Goal: Information Seeking & Learning: Learn about a topic

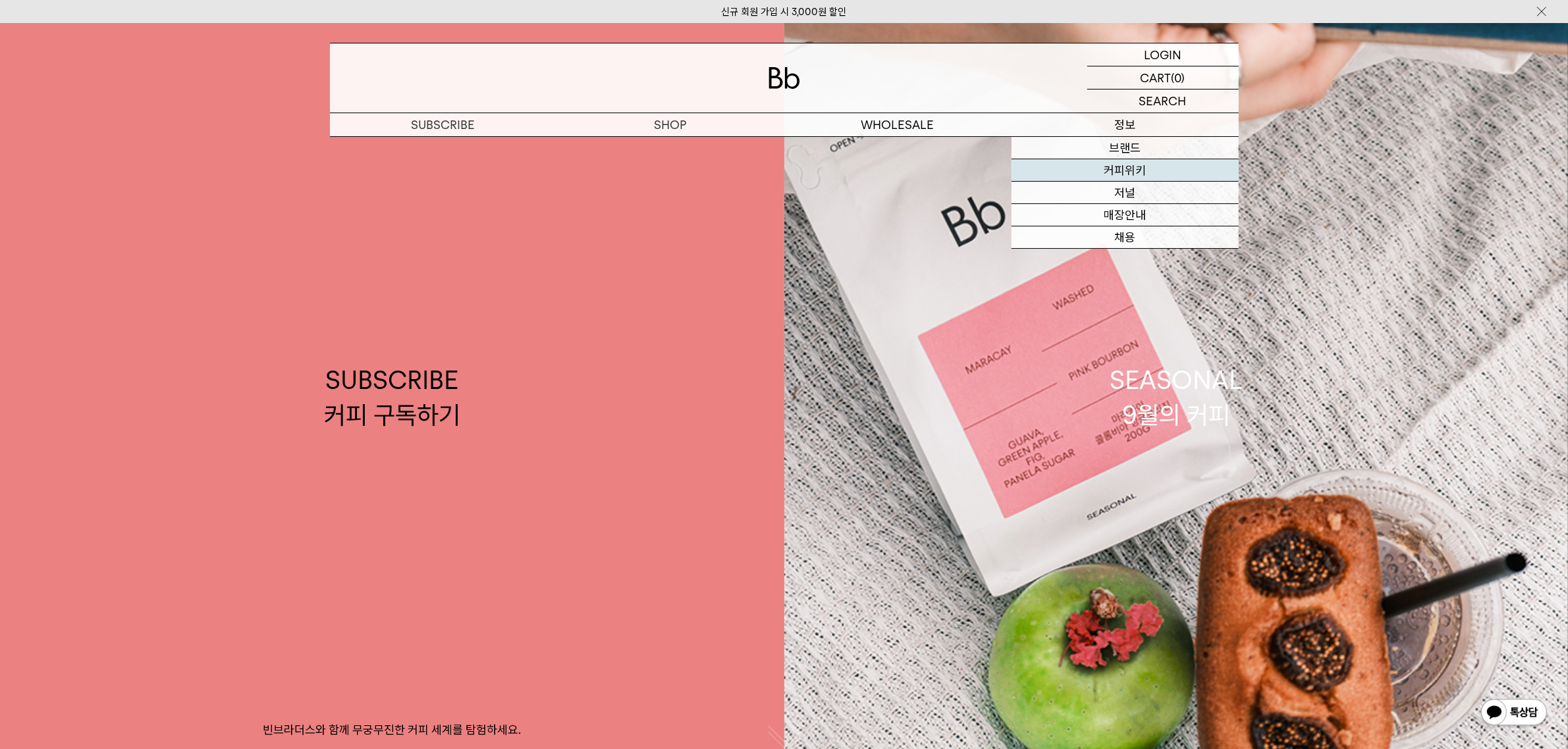
click at [1143, 166] on link "커피위키" at bounding box center [1125, 170] width 227 height 23
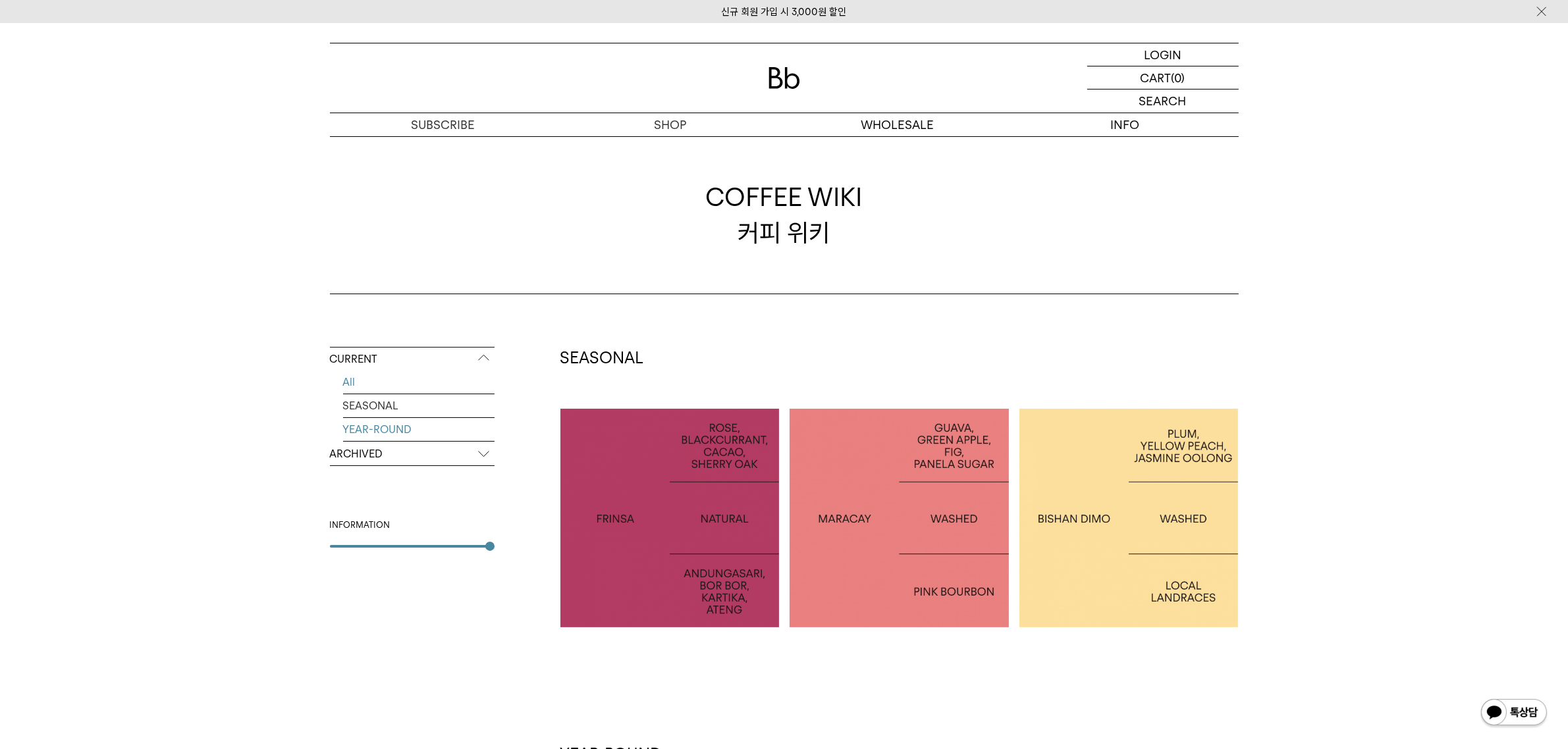
click at [388, 424] on link "YEAR-ROUND" at bounding box center [419, 430] width 151 height 23
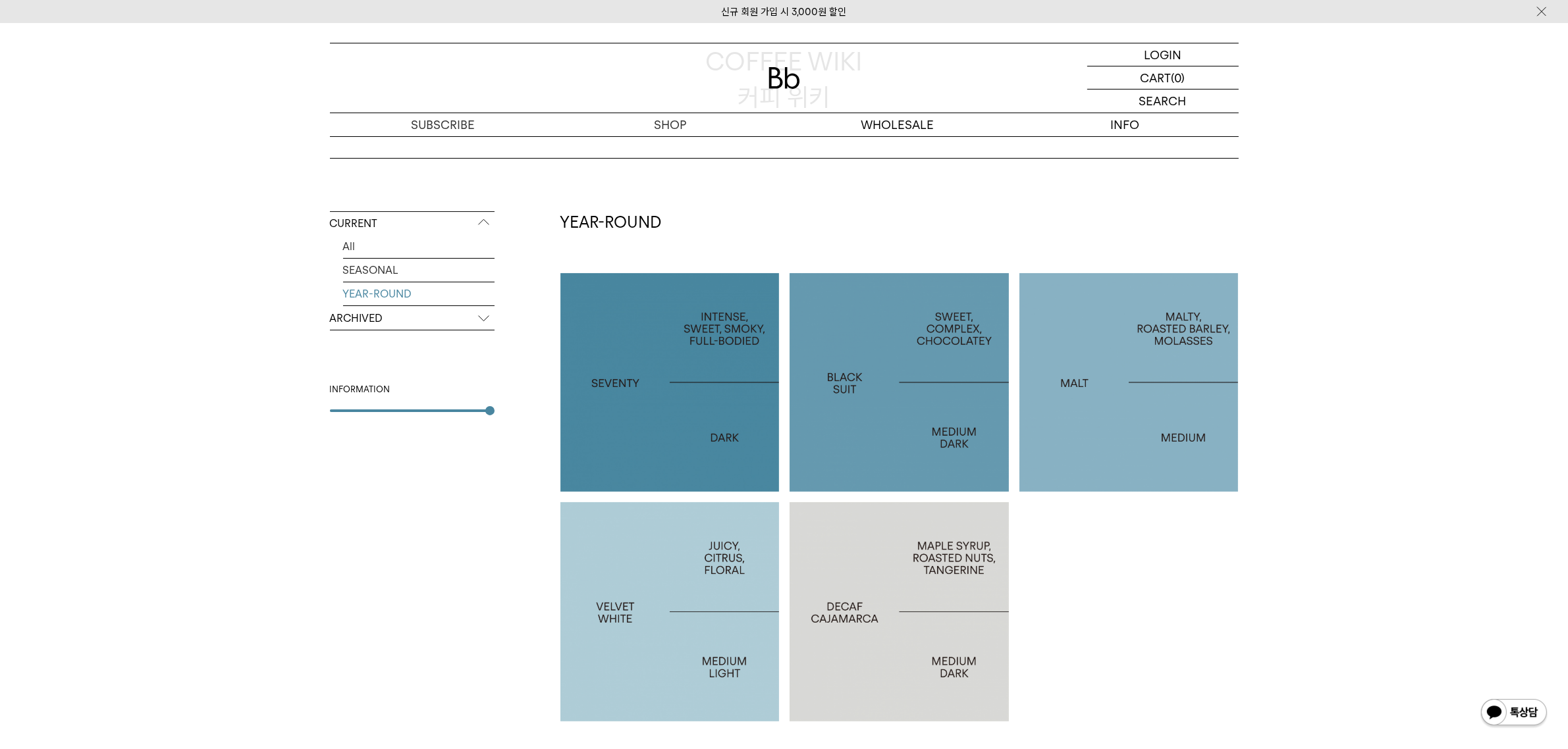
scroll to position [165, 0]
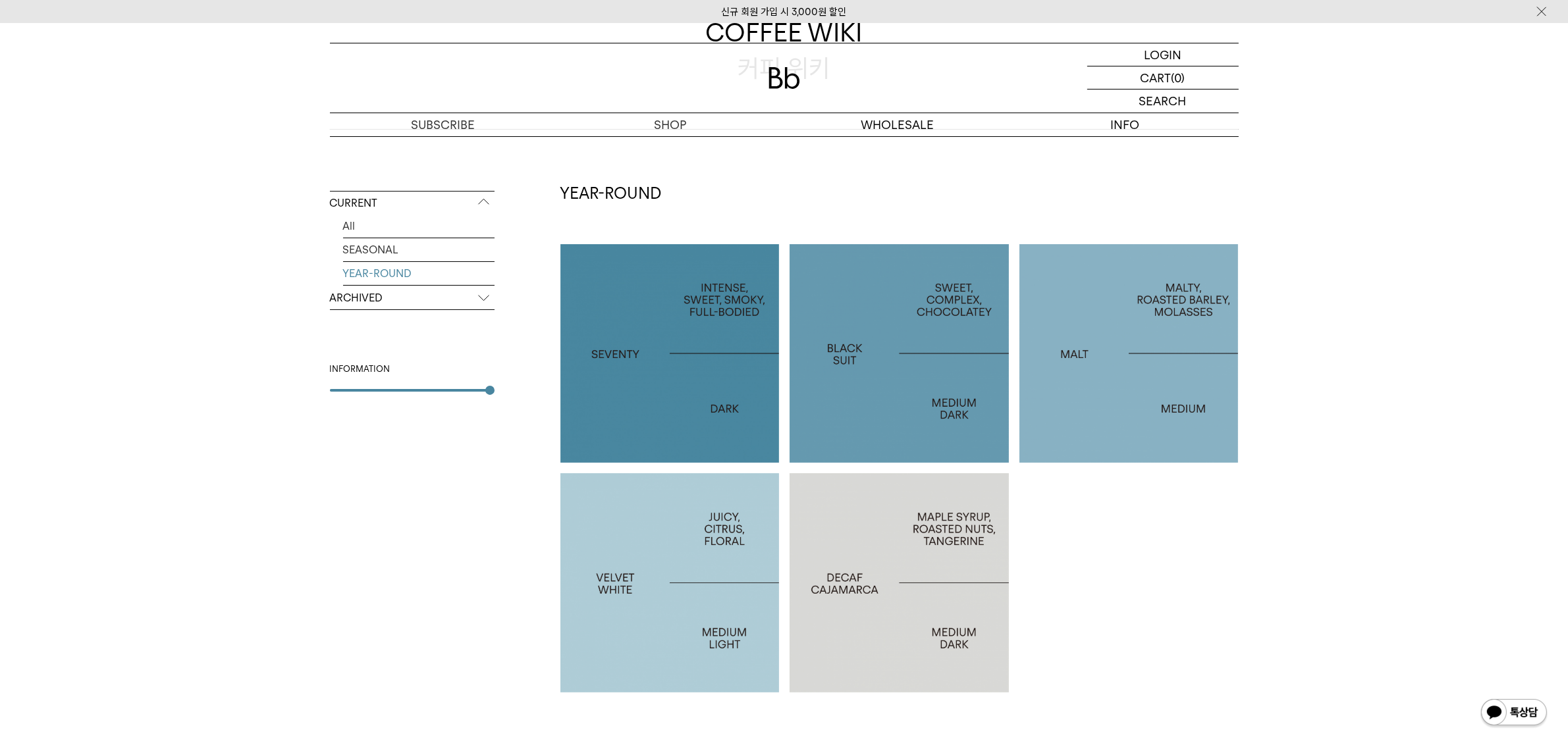
click at [1072, 425] on div at bounding box center [1129, 353] width 219 height 219
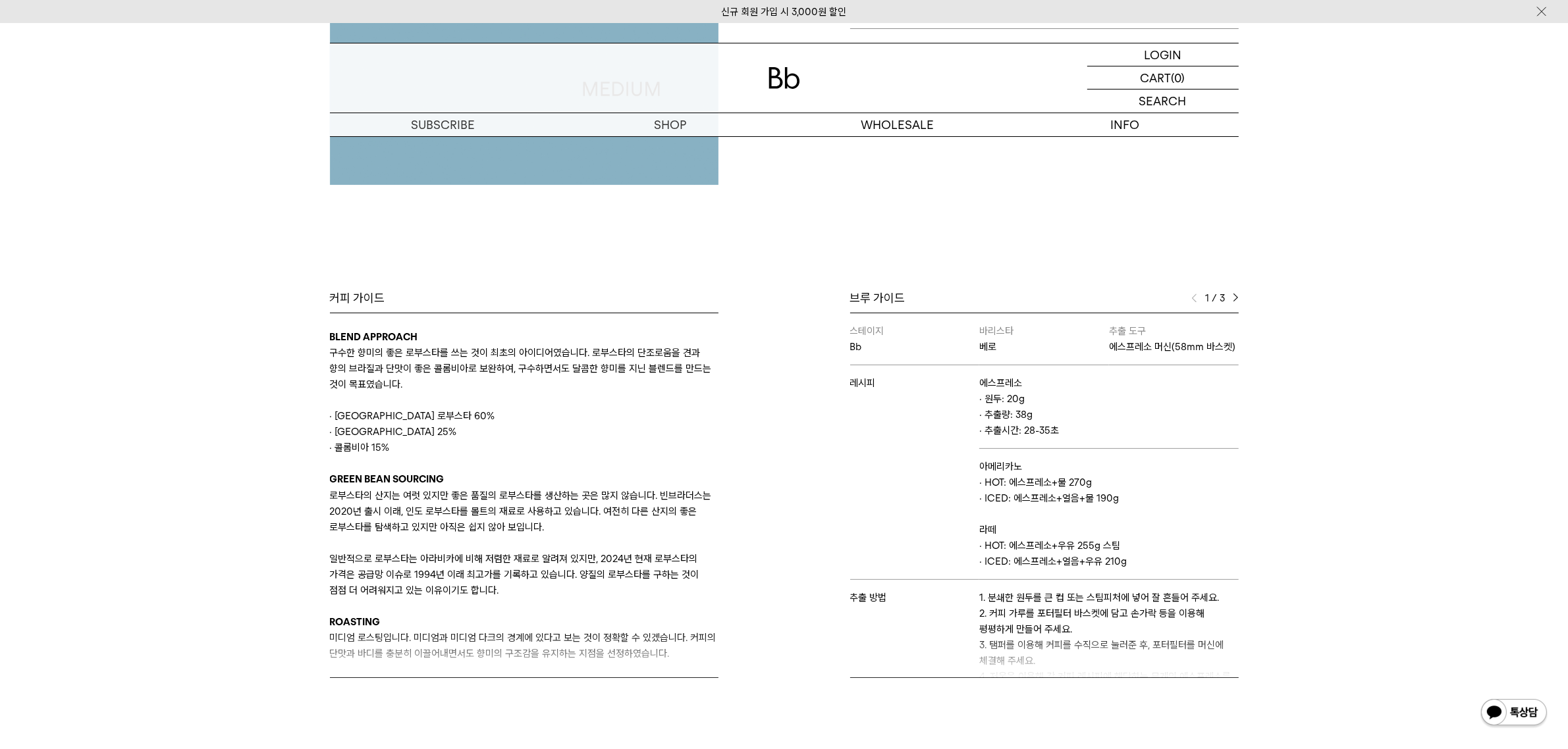
scroll to position [412, 0]
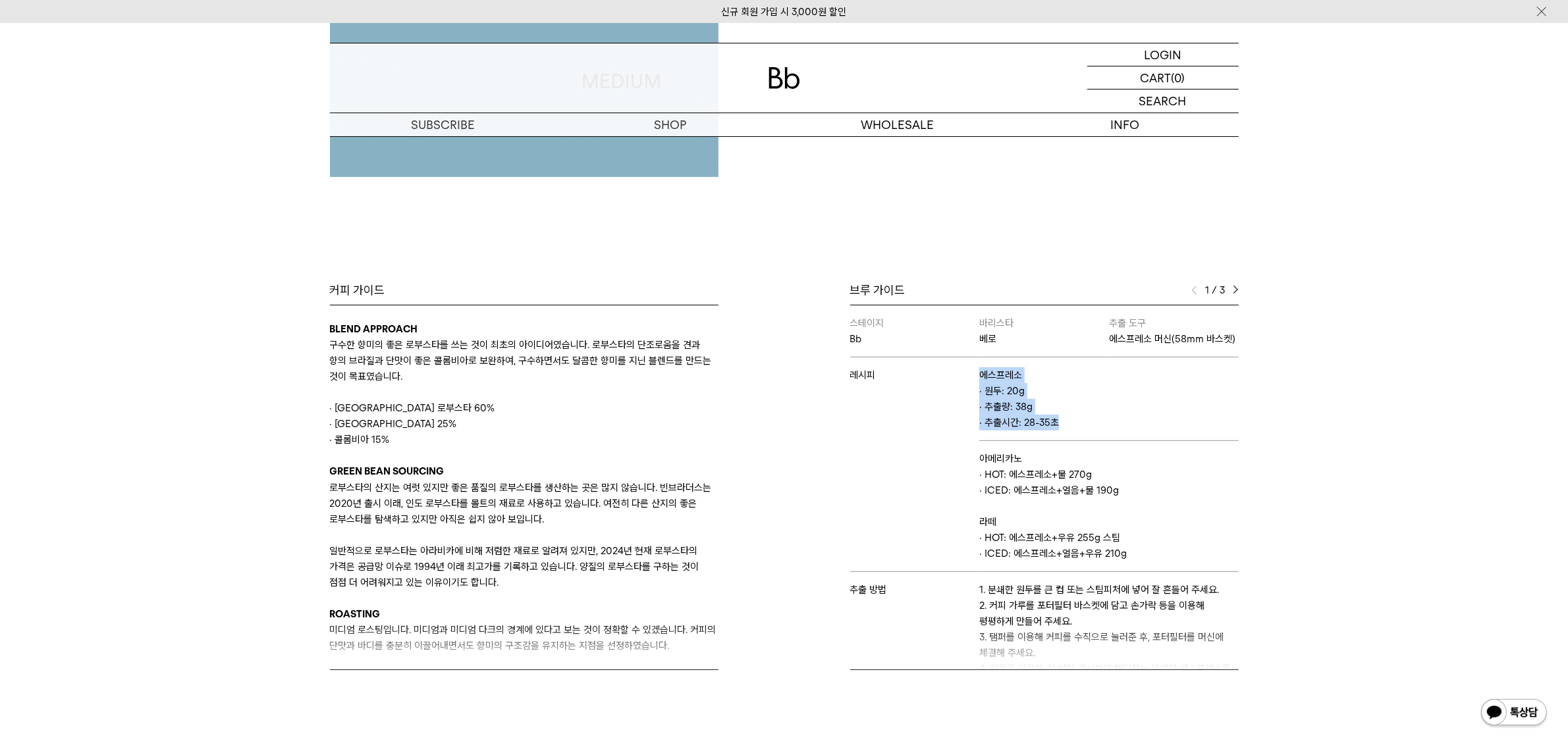
drag, startPoint x: 1075, startPoint y: 436, endPoint x: 960, endPoint y: 408, distance: 118.4
click at [960, 408] on tr "레시피 에스프레소 · 원두: 20g · 추출량: 38g · 추출시간: 28-35초" at bounding box center [1044, 399] width 389 height 84
click at [960, 408] on td "레시피" at bounding box center [915, 465] width 130 height 215
drag, startPoint x: 960, startPoint y: 408, endPoint x: 1068, endPoint y: 439, distance: 112.4
click at [1068, 439] on tr "레시피 에스프레소 · 원두: 20g · 추출량: 38g · 추출시간: 28-35초" at bounding box center [1044, 399] width 389 height 84
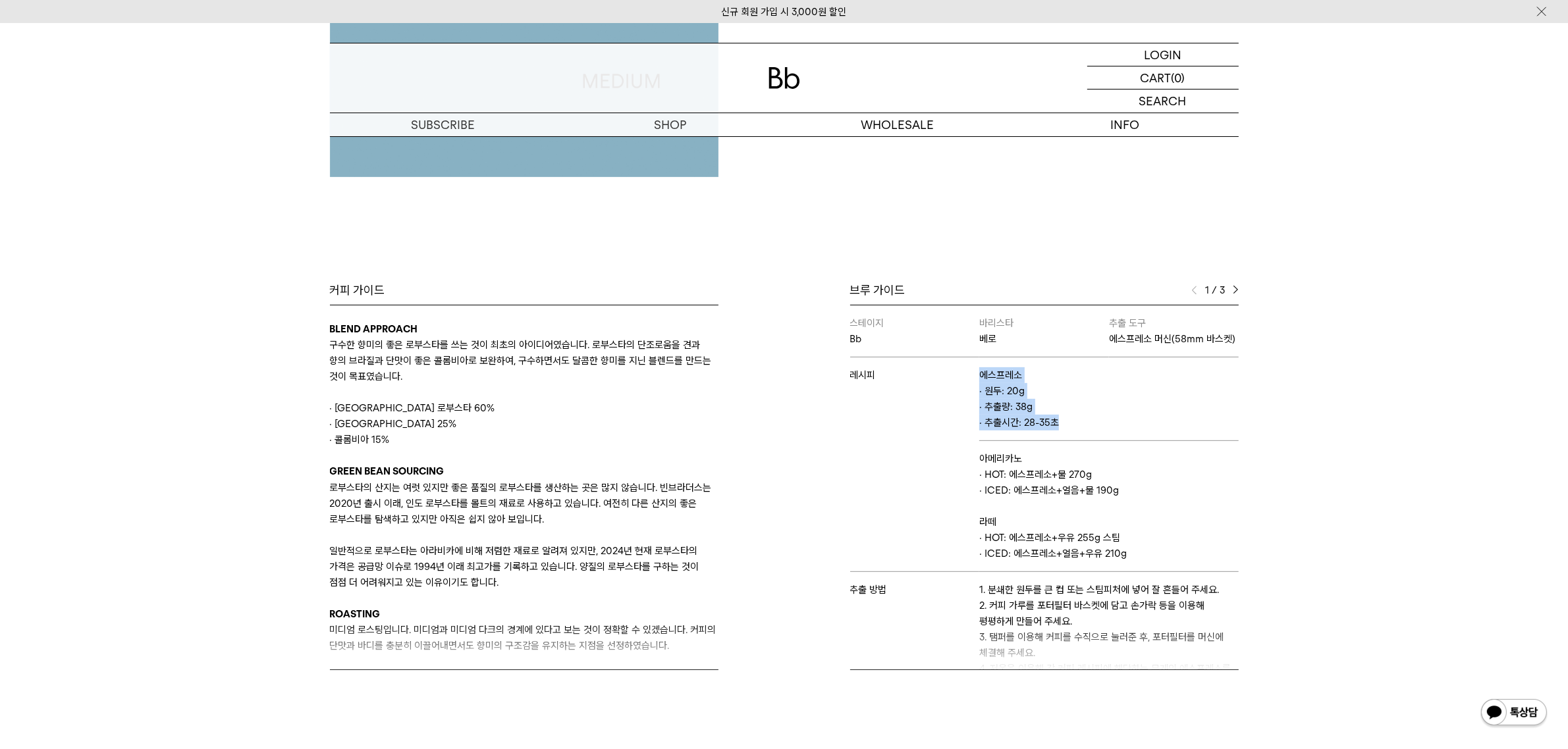
click at [1068, 431] on p "· 원두: 20g · 추출량: 38g · 추출시간: 28-35초" at bounding box center [1108, 406] width 259 height 48
